Goal: Use online tool/utility: Utilize a website feature to perform a specific function

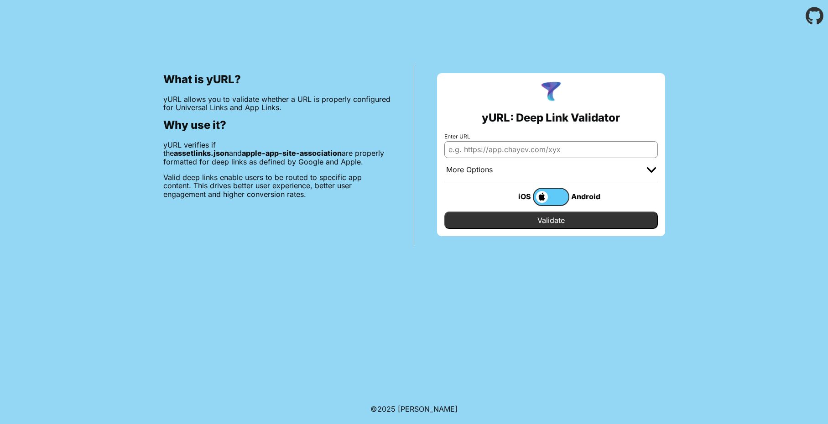
click at [558, 152] on input "Enter URL" at bounding box center [552, 149] width 214 height 16
paste input "[URL][DOMAIN_NAME]"
type input "[URL][DOMAIN_NAME]"
click at [582, 220] on input "Validate" at bounding box center [552, 219] width 214 height 17
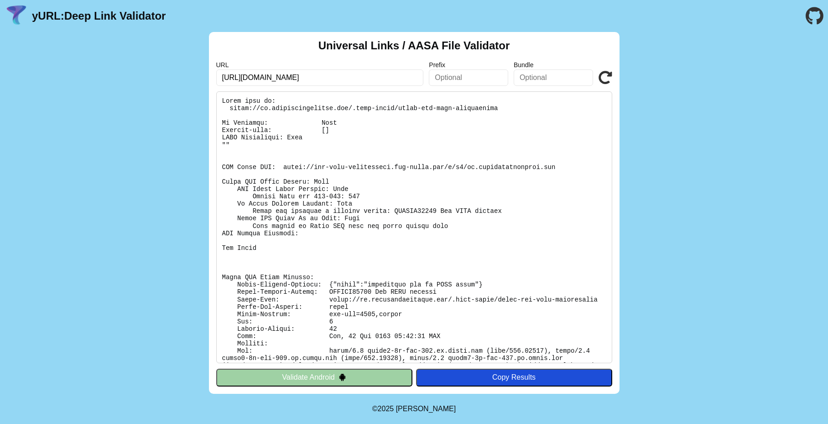
scroll to position [20, 0]
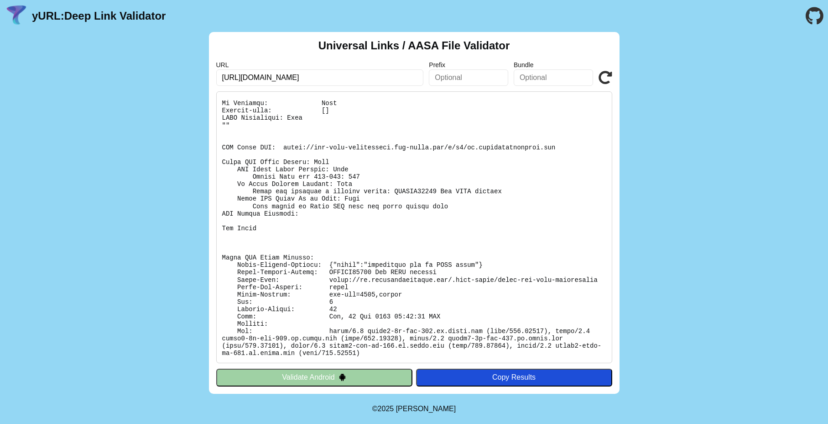
click at [354, 371] on button "Validate Android" at bounding box center [314, 376] width 196 height 17
